Goal: Information Seeking & Learning: Learn about a topic

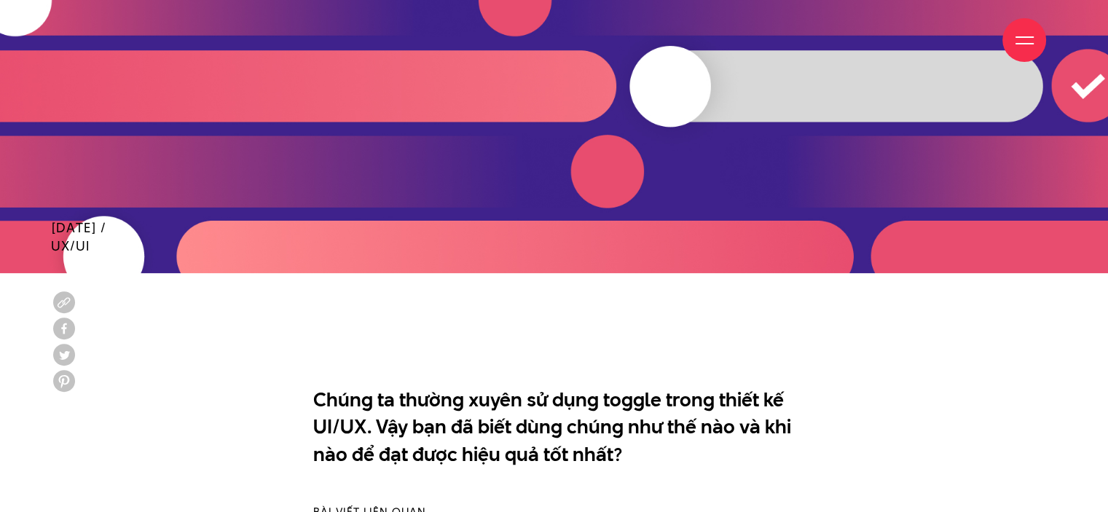
scroll to position [729, 0]
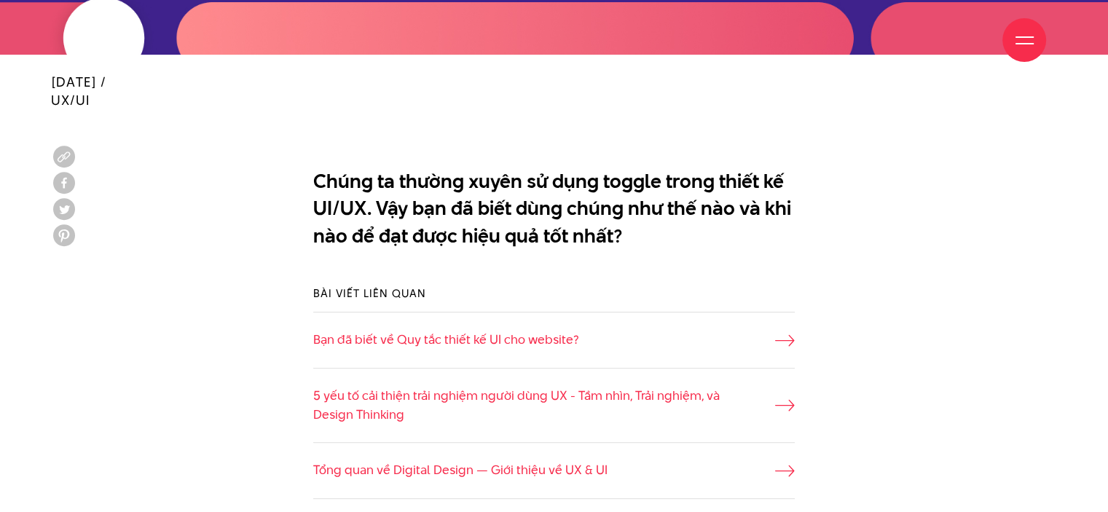
click at [641, 189] on p "Chúng ta thường xuyên sử dụng toggle trong thiết kế UI/UX. Vậy bạn đã biết dùng…" at bounding box center [554, 209] width 482 height 82
click at [598, 189] on p "Chúng ta thường xuyên sử dụng toggle trong thiết kế UI/UX. Vậy bạn đã biết dùng…" at bounding box center [554, 209] width 482 height 82
click at [697, 200] on p "Chúng ta thường xuyên sử dụng toggle trong thiết kế UI/UX. Vậy bạn đã biết dùng…" at bounding box center [554, 209] width 482 height 82
click at [204, 337] on div "Bài viết liên quan Bạn đã biết về Quy tắc thiết kế UI cho website? 5 yếu tố cải…" at bounding box center [554, 392] width 1006 height 257
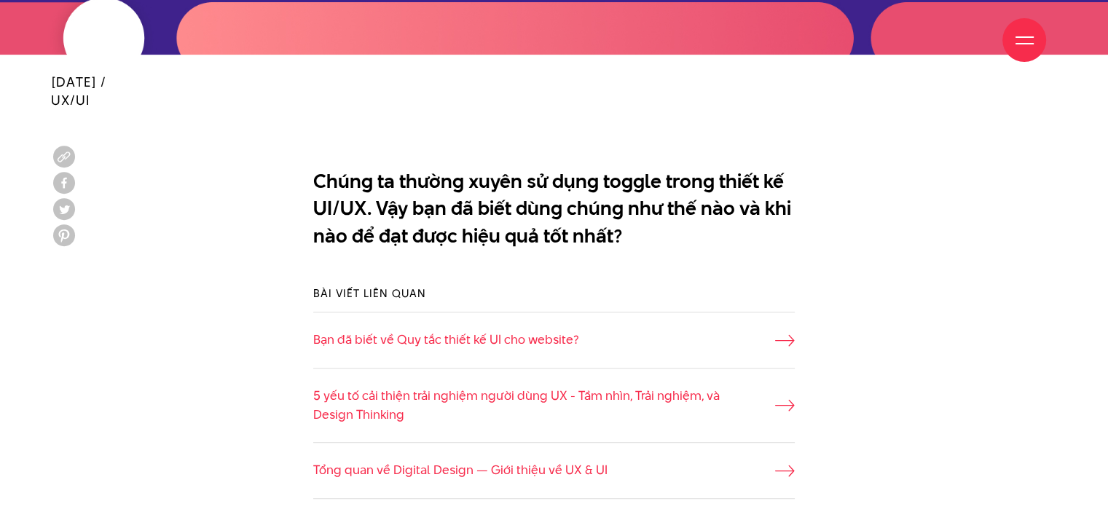
click at [216, 407] on div "Bài viết liên quan Bạn đã biết về Quy tắc thiết kế UI cho website? 5 yếu tố cải…" at bounding box center [554, 392] width 1006 height 257
click at [142, 361] on div "Bài viết liên quan Bạn đã biết về Quy tắc thiết kế UI cho website? 5 yếu tố cải…" at bounding box center [554, 392] width 1006 height 257
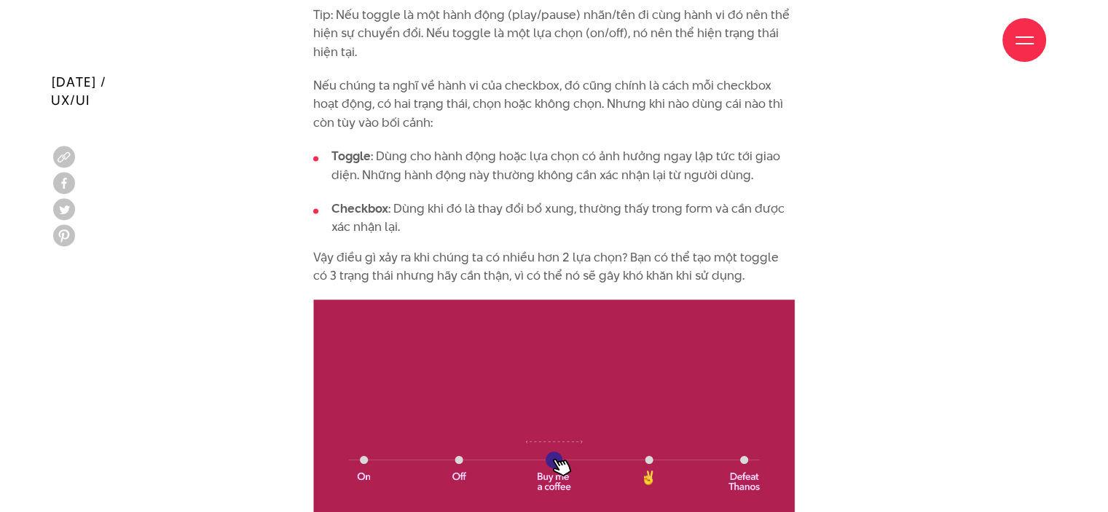
scroll to position [2842, 0]
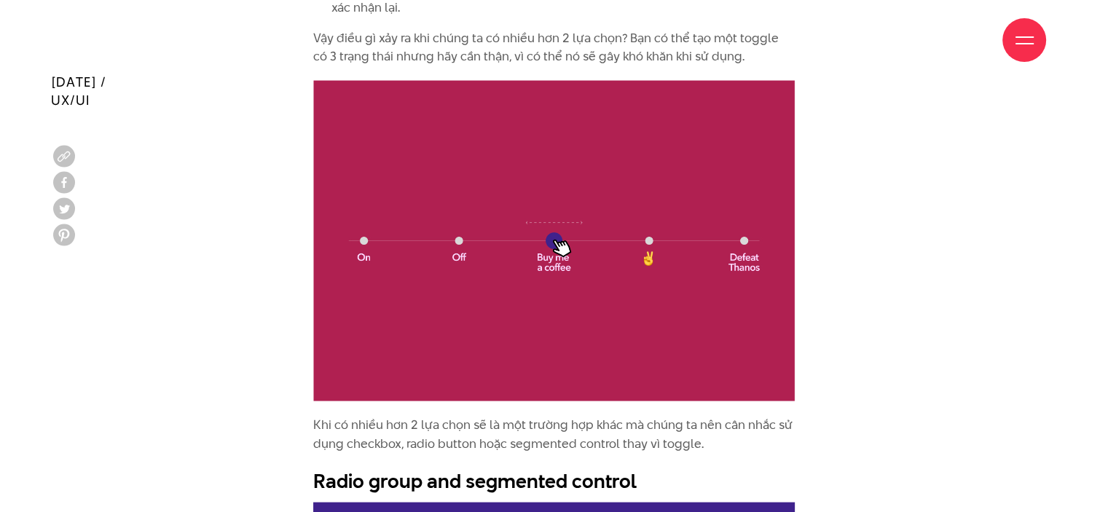
click at [187, 291] on div "Lựa chon loại trừ (mutually exclusive) và lựa chọn không loại trừ (mutually inc…" at bounding box center [554, 65] width 1006 height 3314
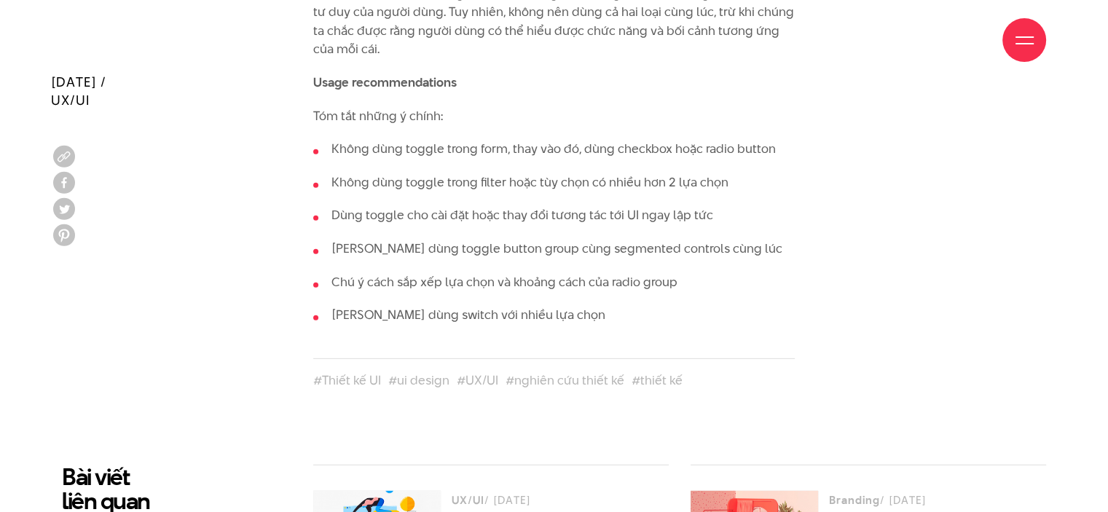
scroll to position [4445, 0]
